Goal: Information Seeking & Learning: Learn about a topic

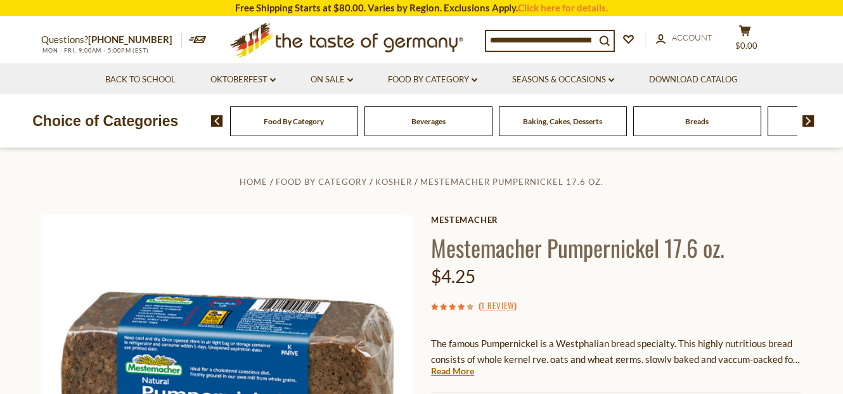
scroll to position [63, 0]
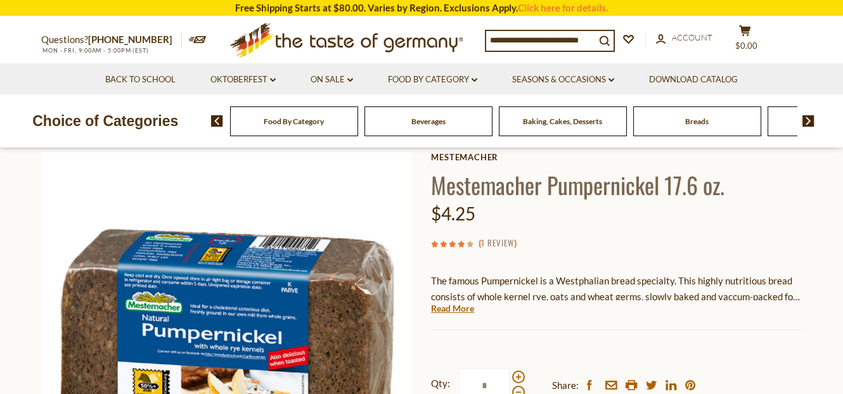
click at [511, 245] on link "1 Review" at bounding box center [497, 243] width 33 height 14
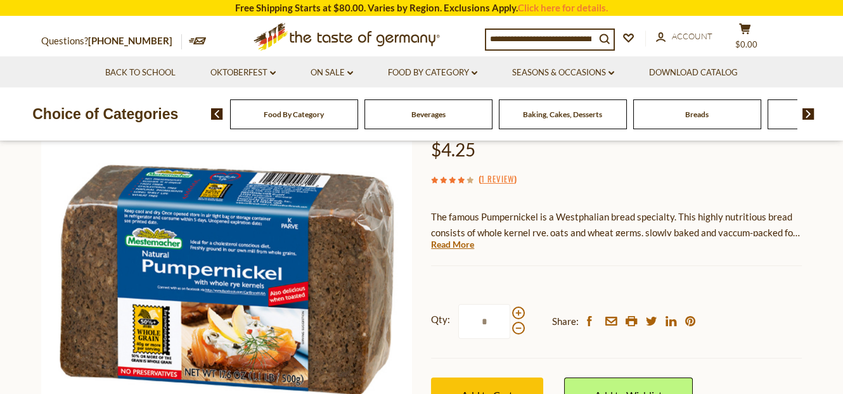
scroll to position [63, 0]
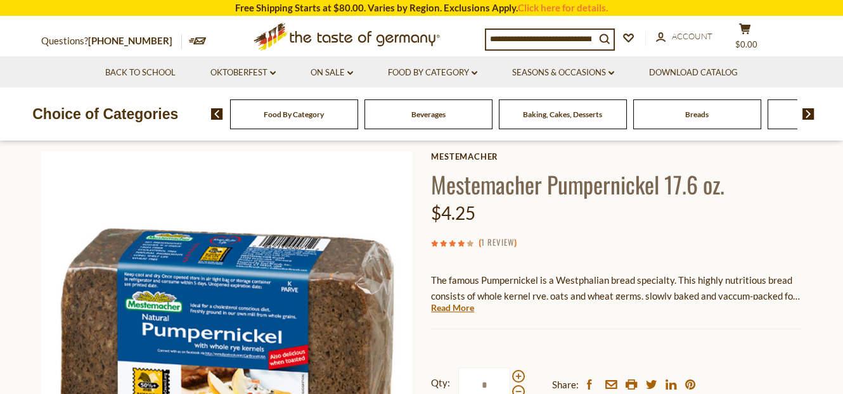
click at [495, 241] on link "1 Review" at bounding box center [497, 243] width 33 height 14
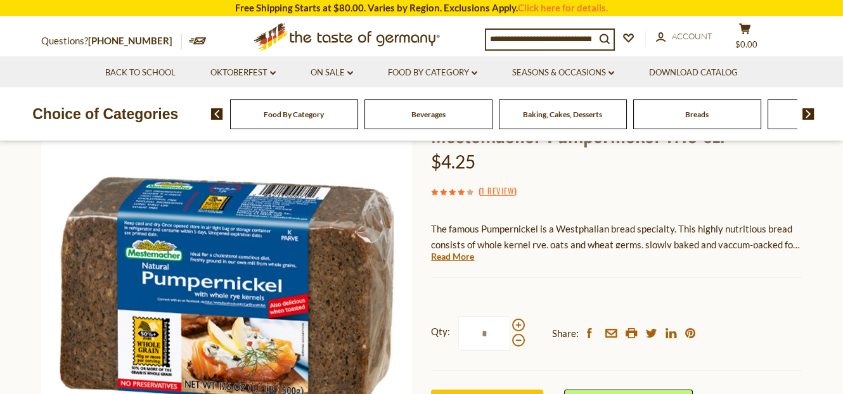
scroll to position [0, 0]
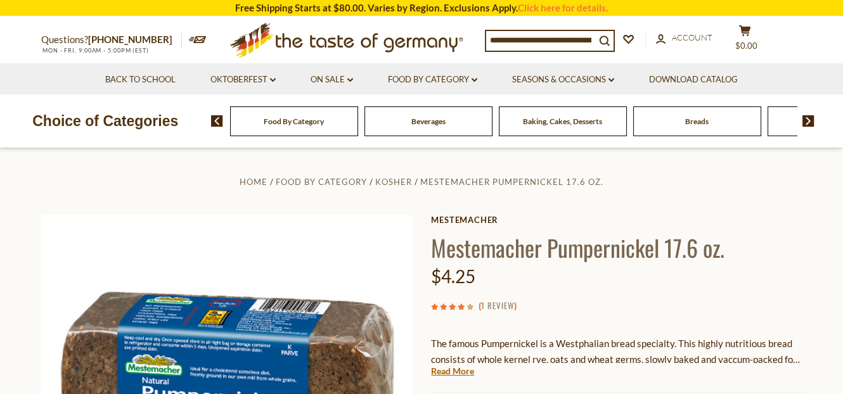
click at [510, 307] on link "1 Review" at bounding box center [497, 306] width 33 height 14
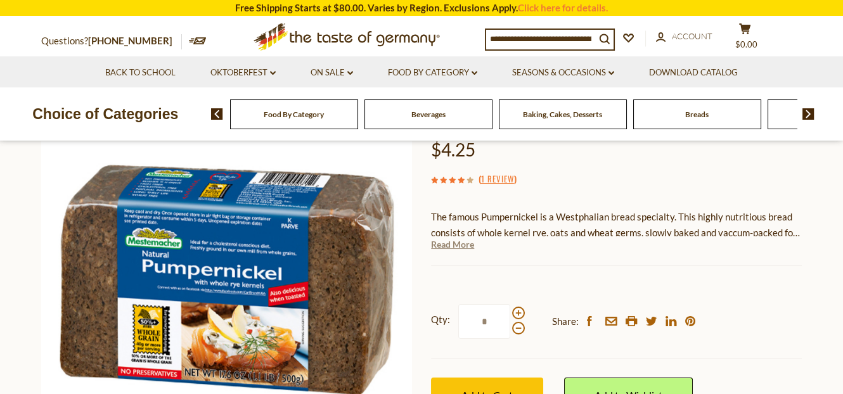
click at [457, 248] on link "Read More" at bounding box center [452, 244] width 43 height 13
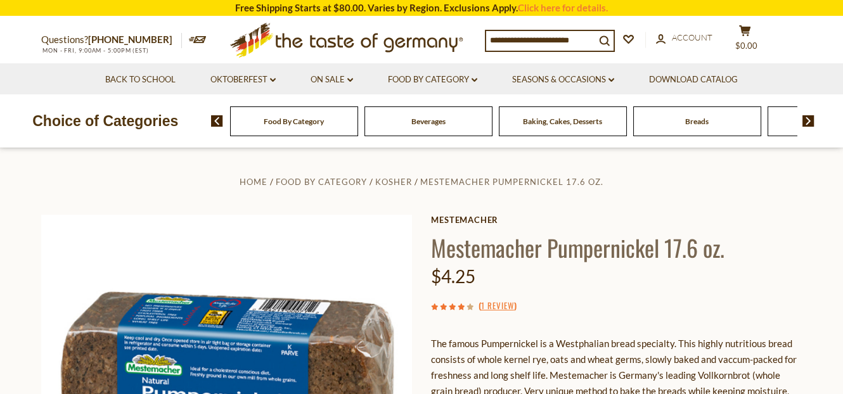
scroll to position [63, 0]
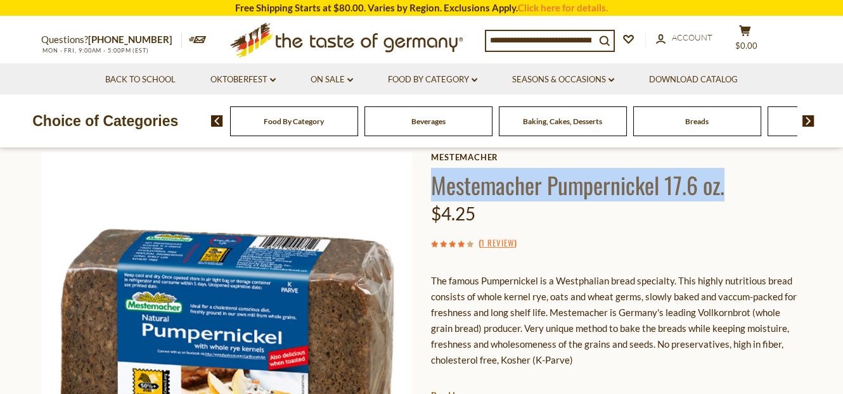
drag, startPoint x: 435, startPoint y: 180, endPoint x: 728, endPoint y: 180, distance: 292.7
click at [728, 180] on h1 "Mestemacher Pumpernickel 17.6 oz." at bounding box center [616, 184] width 371 height 29
